Goal: Task Accomplishment & Management: Manage account settings

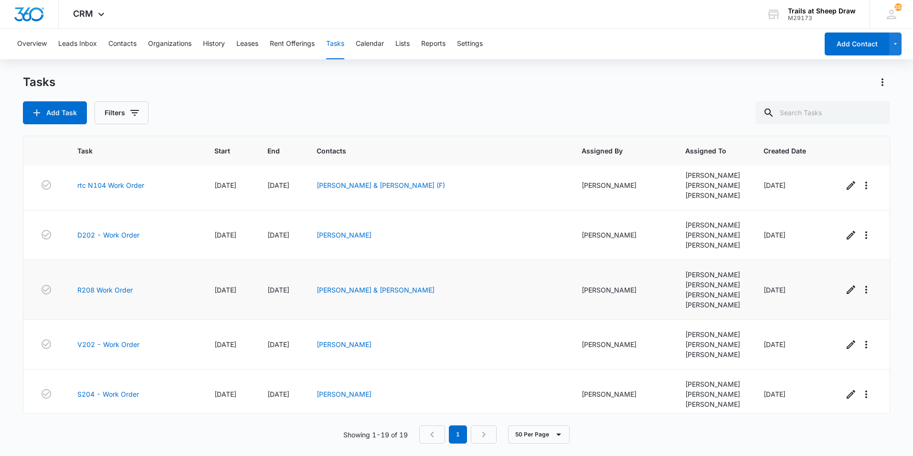
scroll to position [686, 0]
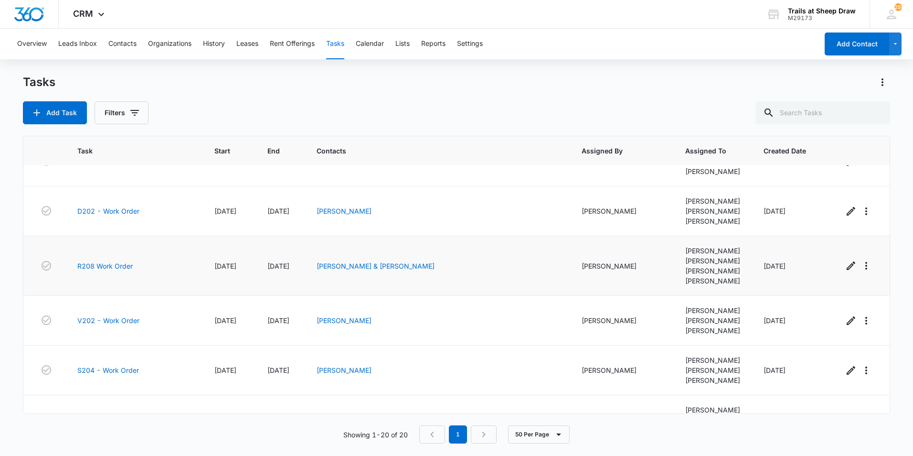
scroll to position [735, 0]
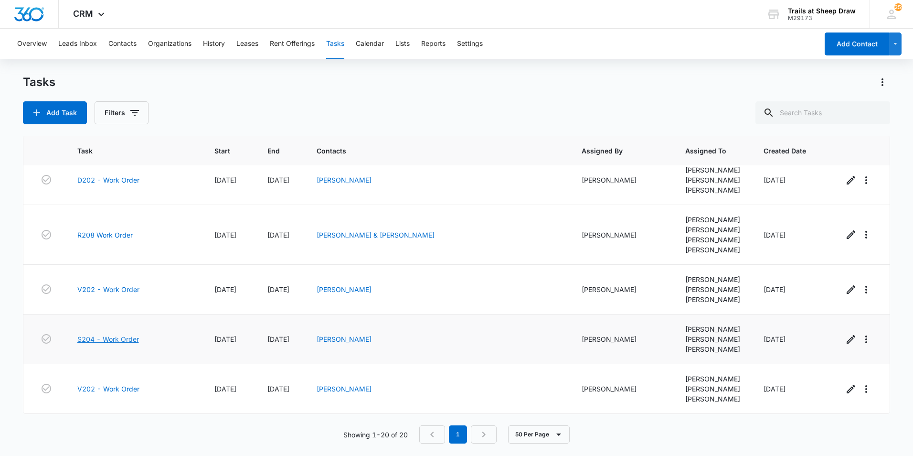
click at [123, 338] on link "S204 - Work Order" at bounding box center [108, 339] width 62 height 10
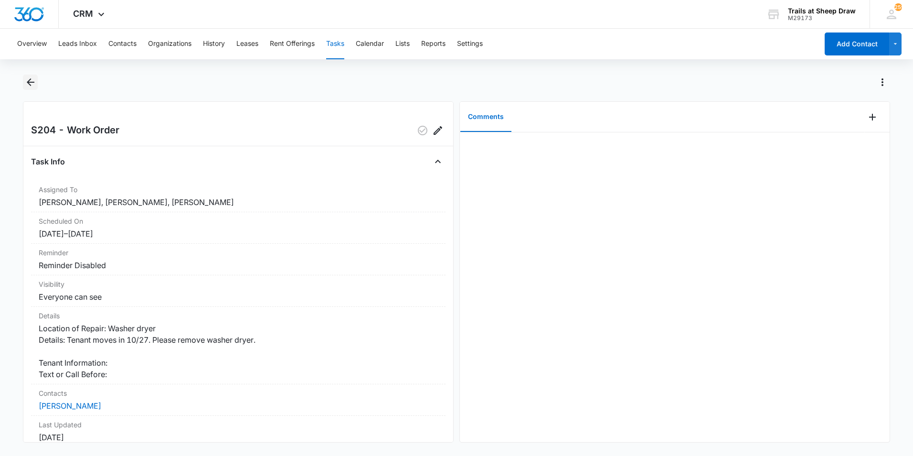
click at [31, 85] on icon "Back" at bounding box center [30, 81] width 11 height 11
